Goal: Information Seeking & Learning: Find specific fact

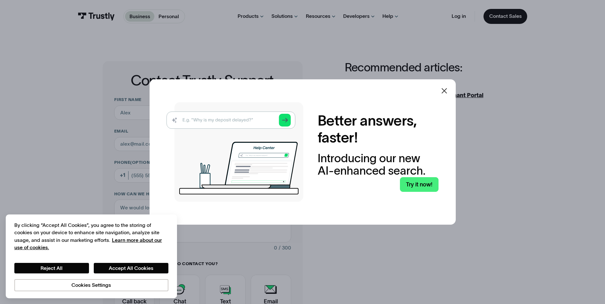
click at [213, 125] on img at bounding box center [235, 152] width 137 height 100
click at [209, 119] on img at bounding box center [235, 152] width 137 height 100
click at [189, 121] on img at bounding box center [235, 152] width 137 height 100
click at [285, 115] on img at bounding box center [235, 152] width 137 height 100
click at [429, 184] on link "Try it now!" at bounding box center [419, 184] width 39 height 15
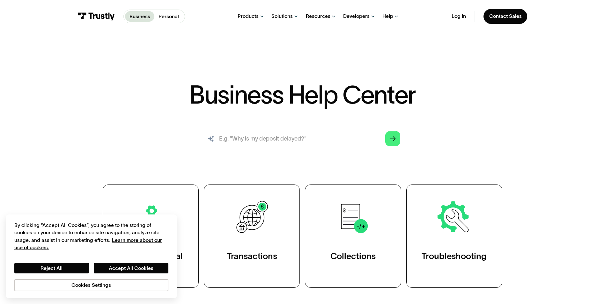
click at [233, 140] on input "search" at bounding box center [302, 139] width 207 height 23
paste input "AC101"
type input "what is transaction failure AC101?"
click at [400, 138] on link "Arrow Right" at bounding box center [392, 138] width 15 height 15
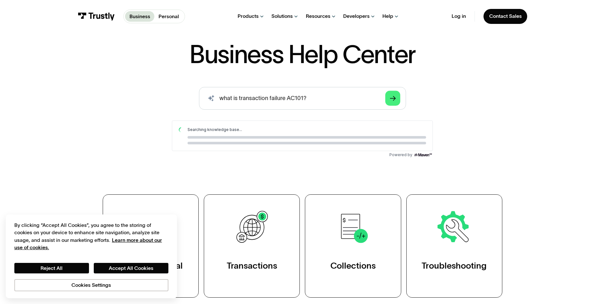
scroll to position [64, 0]
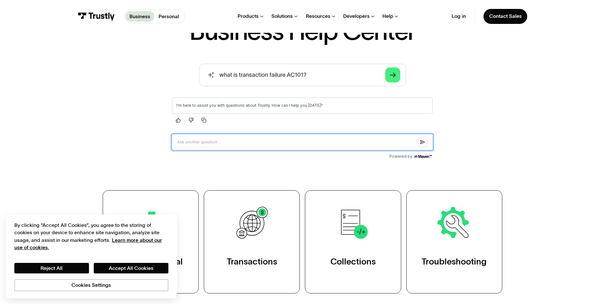
click at [203, 144] on input "Question box" at bounding box center [302, 142] width 261 height 16
paste input "AC101"
type input "AC101"
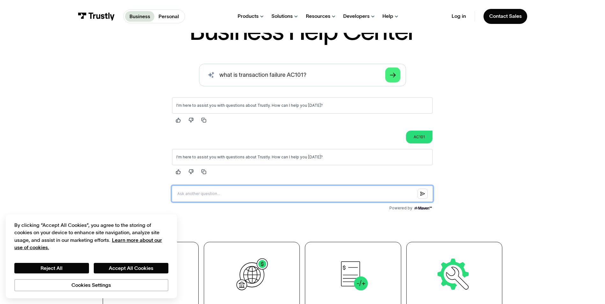
click at [205, 199] on input "Question box" at bounding box center [302, 194] width 261 height 16
paste input "AC101"
type input "what is transaction failure code AC101"
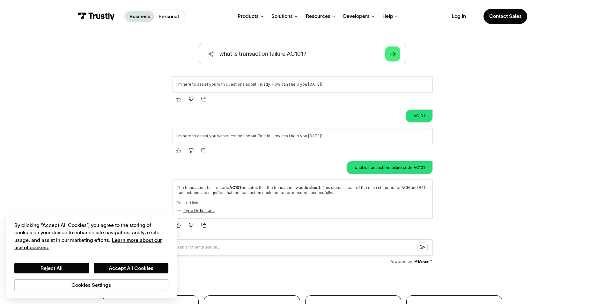
scroll to position [96, 0]
